Goal: Task Accomplishment & Management: Complete application form

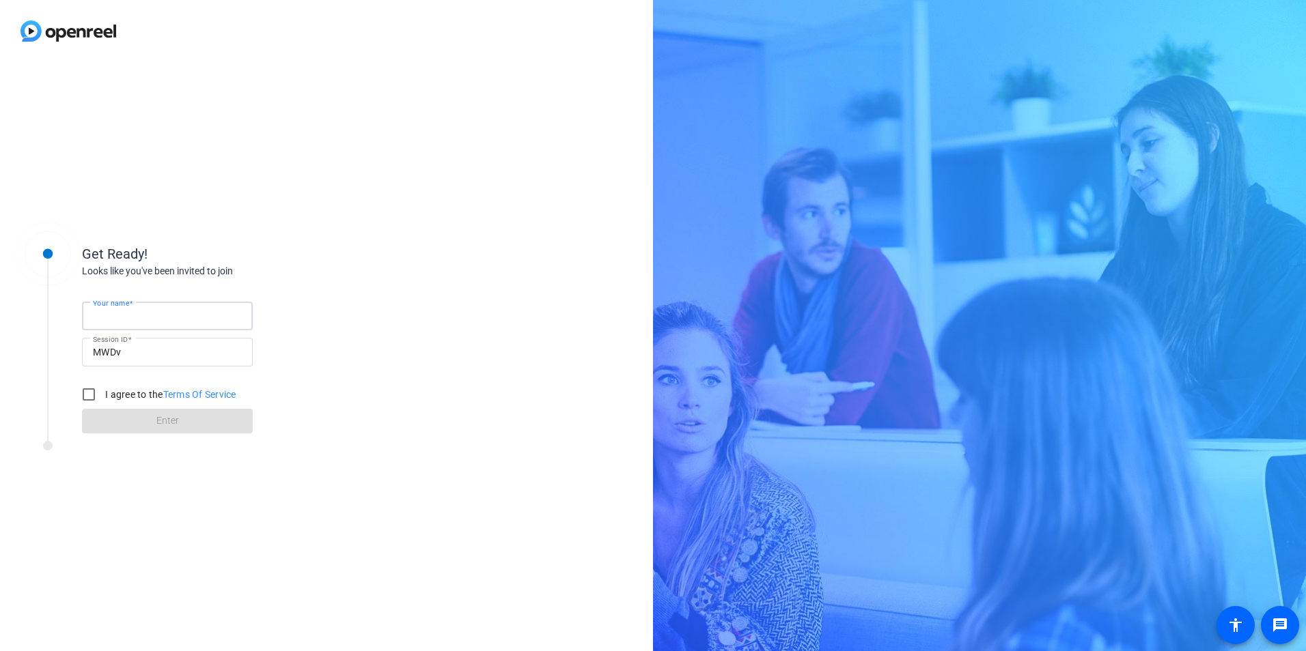
click at [180, 314] on input "Your name" at bounding box center [167, 316] width 149 height 16
type input "[PERSON_NAME]"
click at [417, 305] on div "Get Ready! Looks like you've been invited to join Your name [PERSON_NAME] Sessi…" at bounding box center [326, 356] width 653 height 589
click at [98, 395] on input "I agree to the Terms Of Service" at bounding box center [88, 394] width 27 height 27
checkbox input "true"
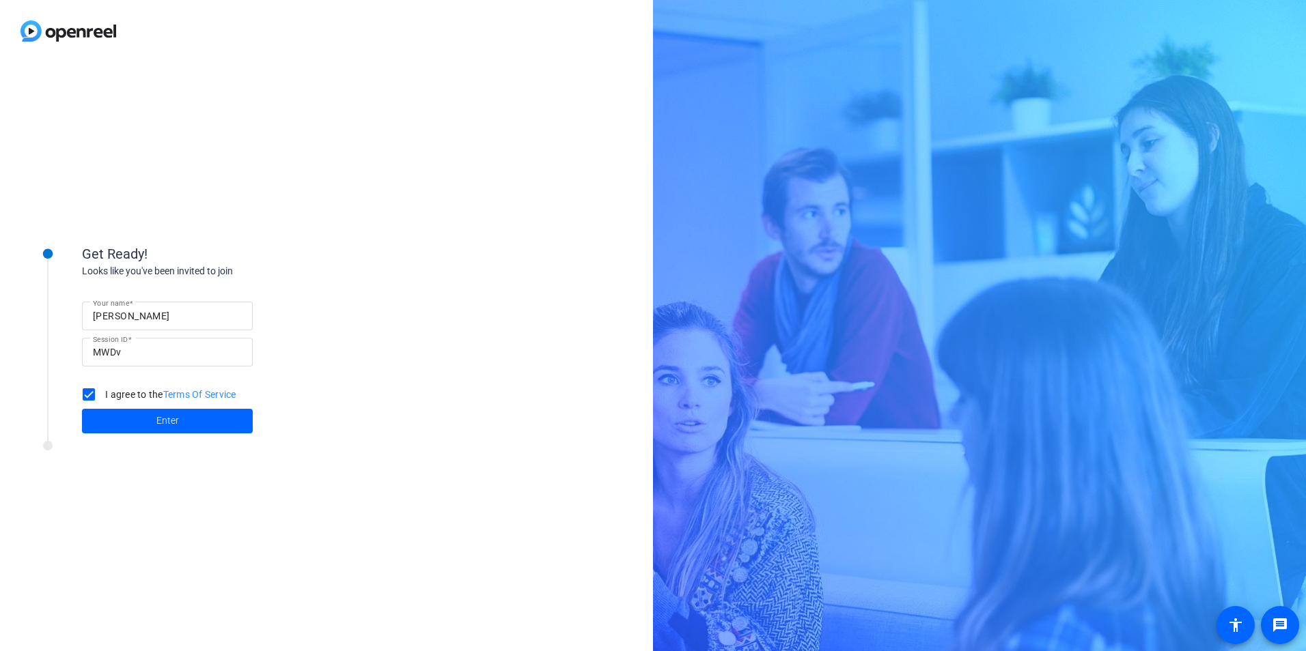
click at [196, 305] on div "[PERSON_NAME]" at bounding box center [167, 316] width 149 height 29
type input "[PERSON_NAME]"
click at [103, 422] on span at bounding box center [167, 421] width 171 height 33
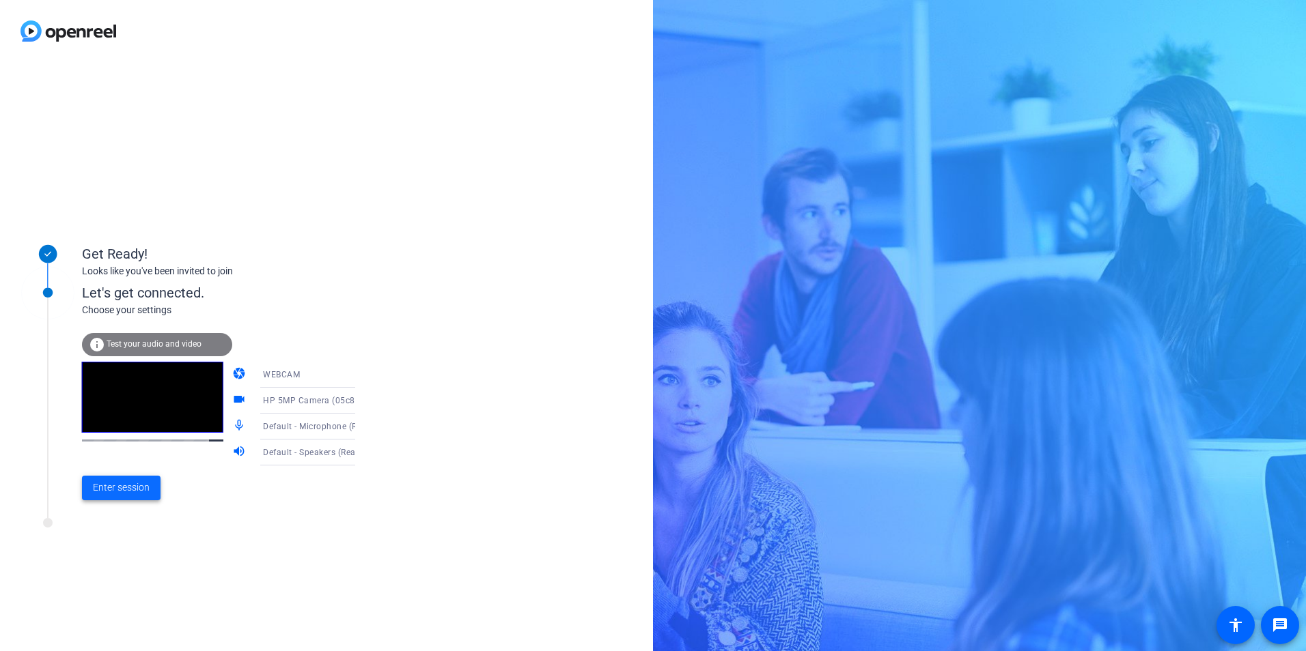
click at [120, 489] on span "Enter session" at bounding box center [121, 488] width 57 height 14
